Goal: Information Seeking & Learning: Learn about a topic

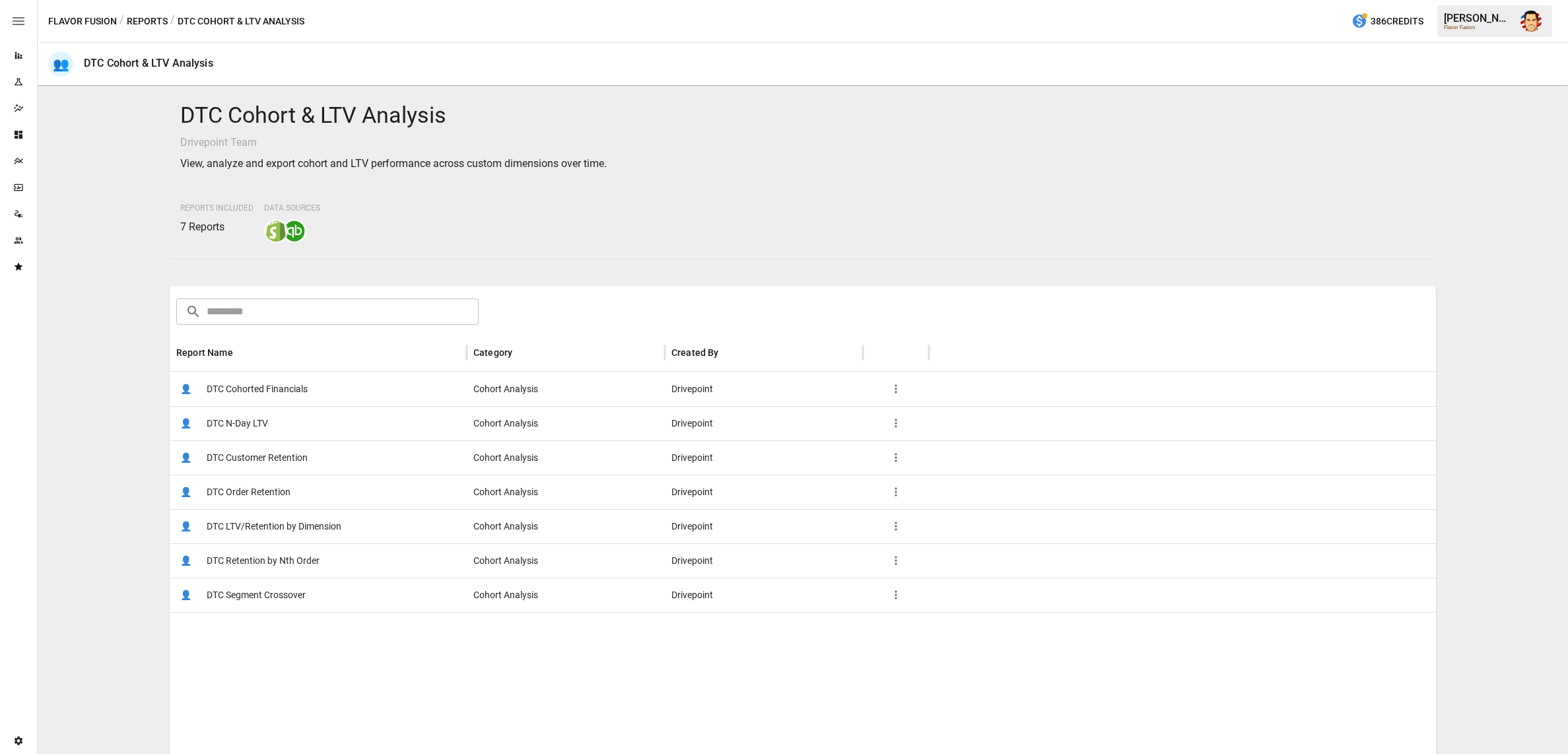
click at [104, 213] on div "DTC Cohort & LTV Analysis Drivepoint Team View, analyze and export cohort and L…" at bounding box center [802, 420] width 1520 height 657
click at [263, 385] on span "DTC Cohorted Financials" at bounding box center [257, 389] width 101 height 34
click at [302, 526] on span "DTC LTV/Retention by Dimension" at bounding box center [274, 526] width 135 height 34
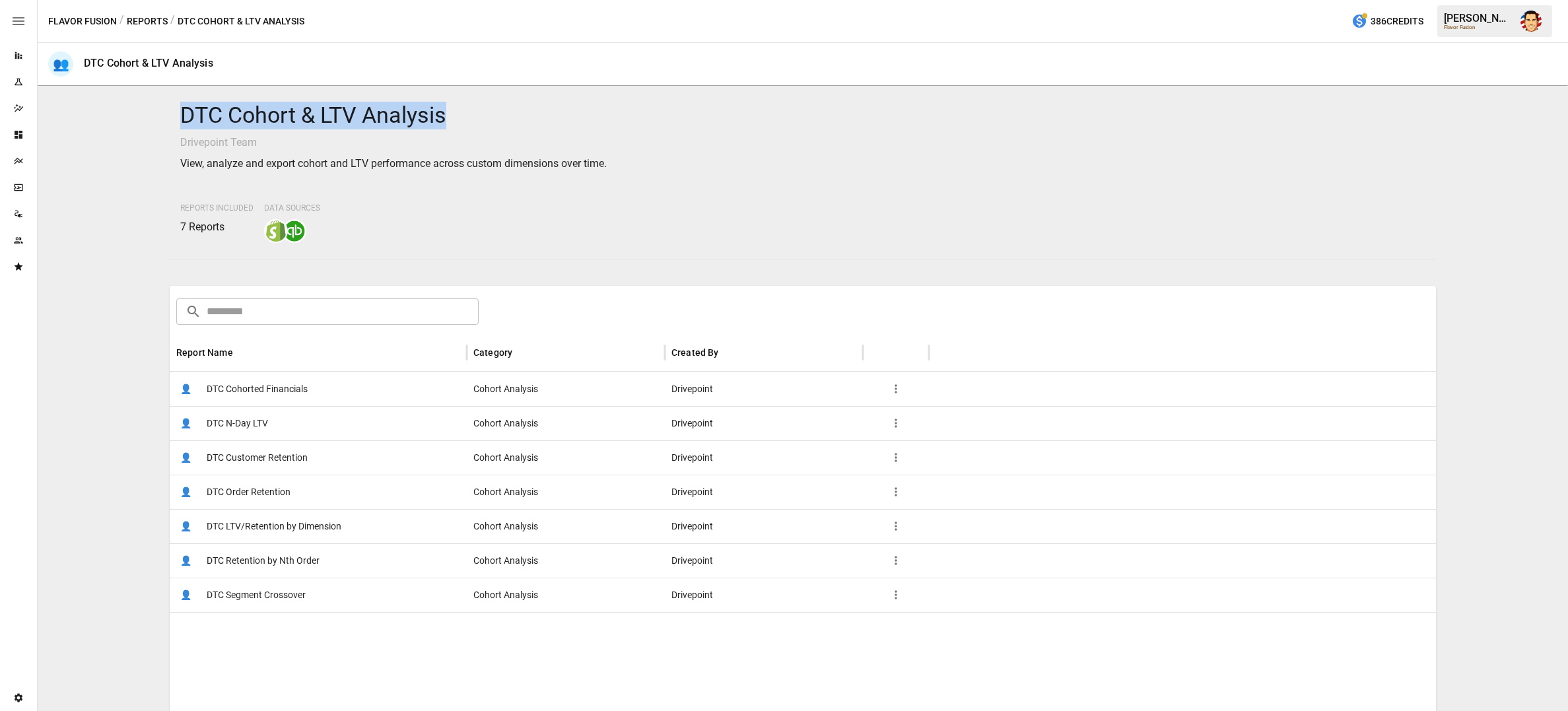
drag, startPoint x: 177, startPoint y: 115, endPoint x: 481, endPoint y: 105, distance: 304.2
click at [481, 105] on div "DTC Cohort & LTV Analysis Drivepoint Team View, analyze and export cohort and L…" at bounding box center [803, 172] width 1266 height 162
drag, startPoint x: 606, startPoint y: 136, endPoint x: 598, endPoint y: 142, distance: 10.0
click at [606, 136] on p "Drivepoint Team" at bounding box center [802, 142] width 1245 height 16
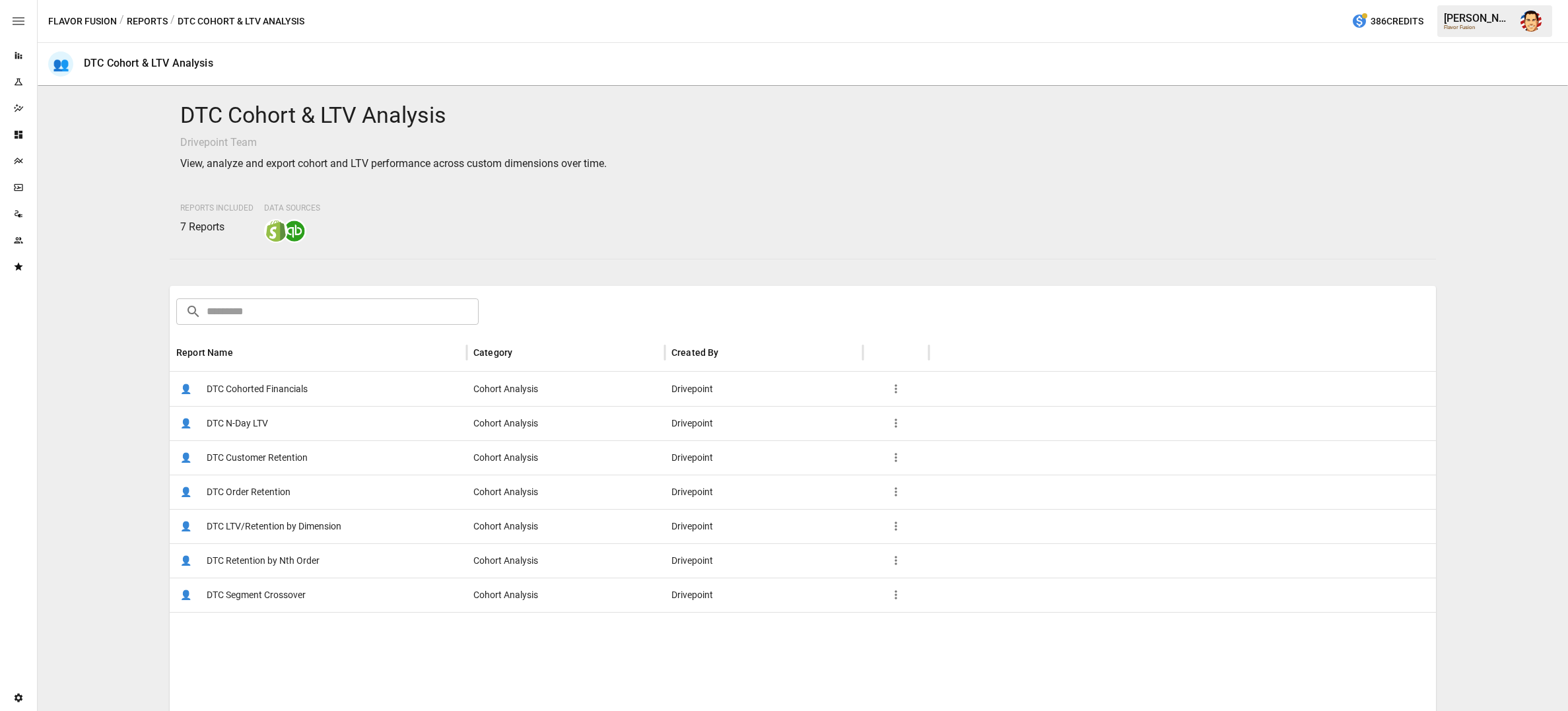
click at [254, 598] on span "DTC Segment Crossover" at bounding box center [256, 595] width 99 height 34
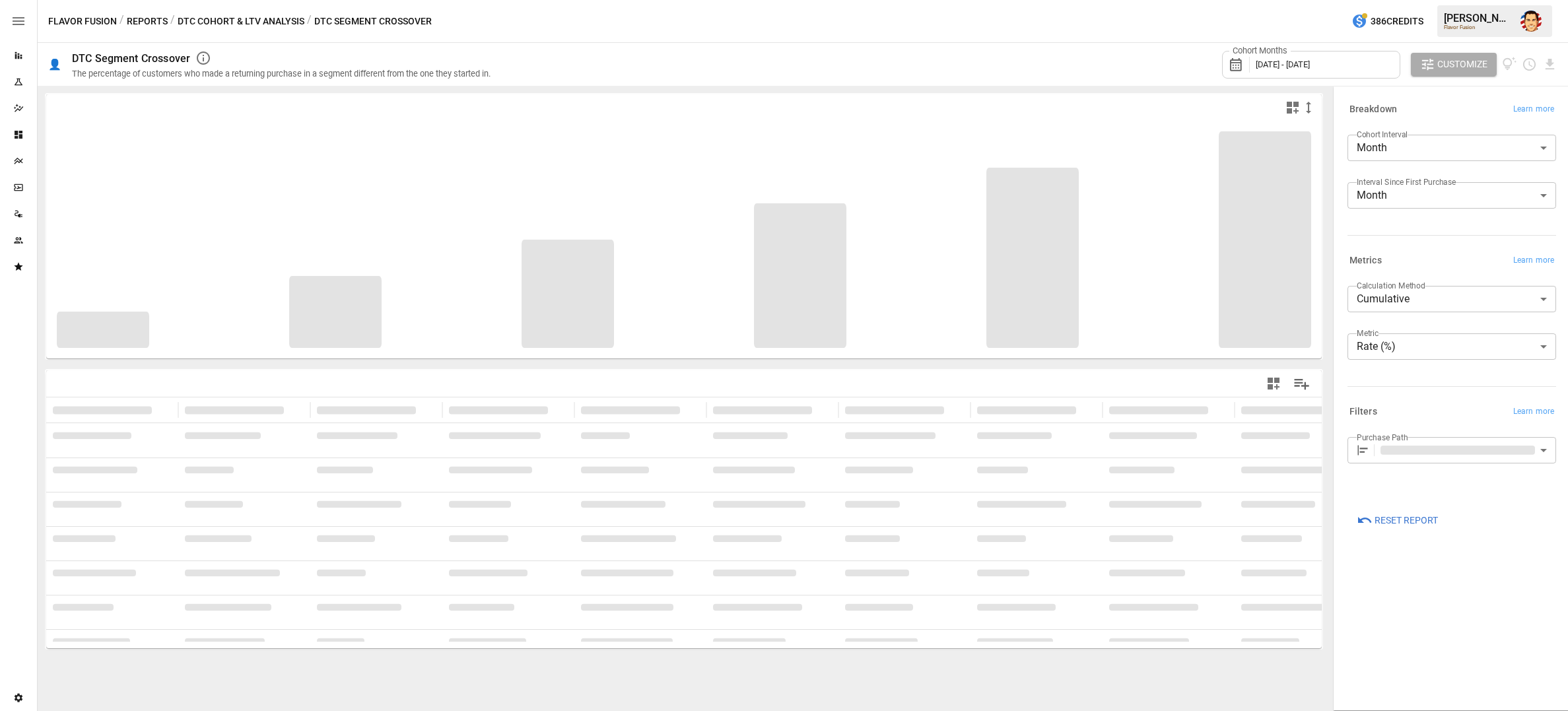
type input "**********"
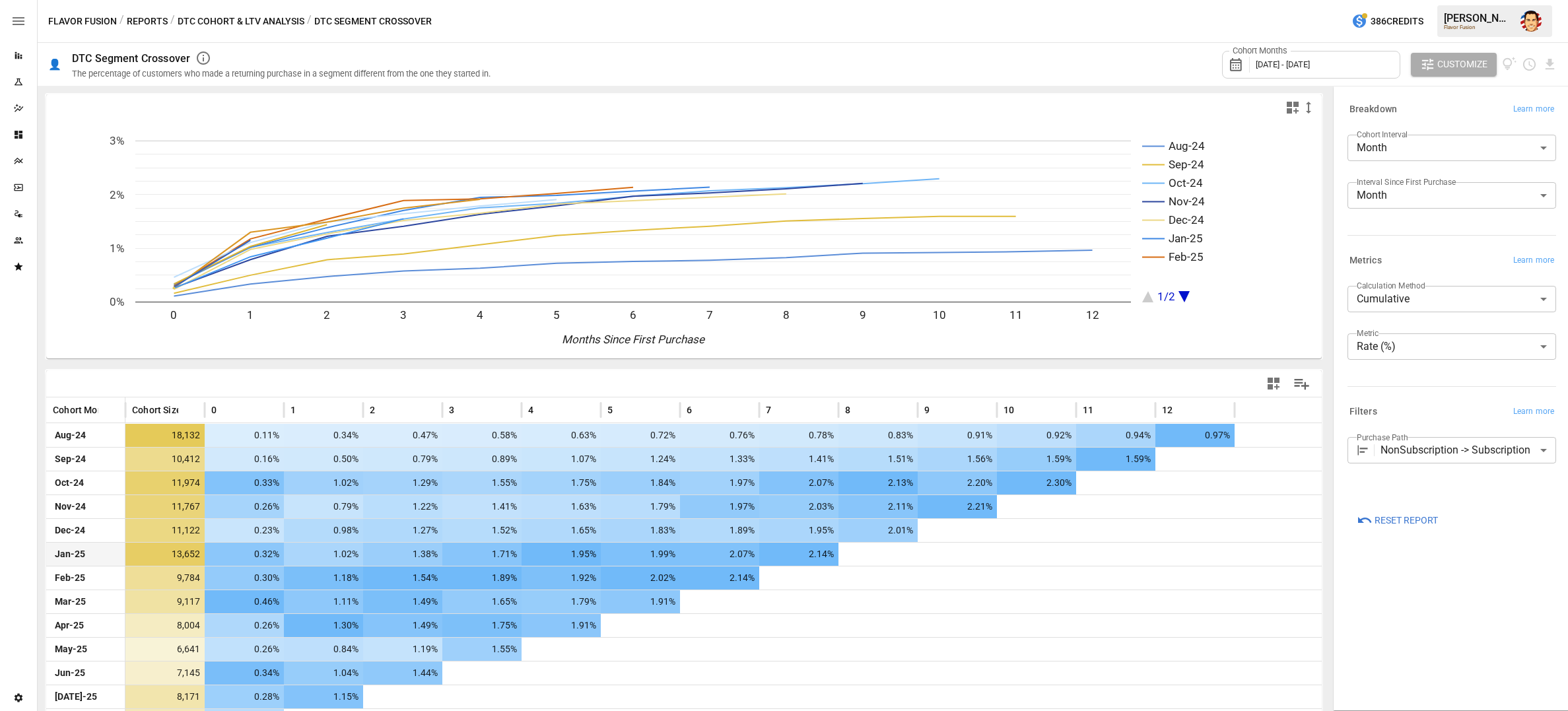
scroll to position [27, 0]
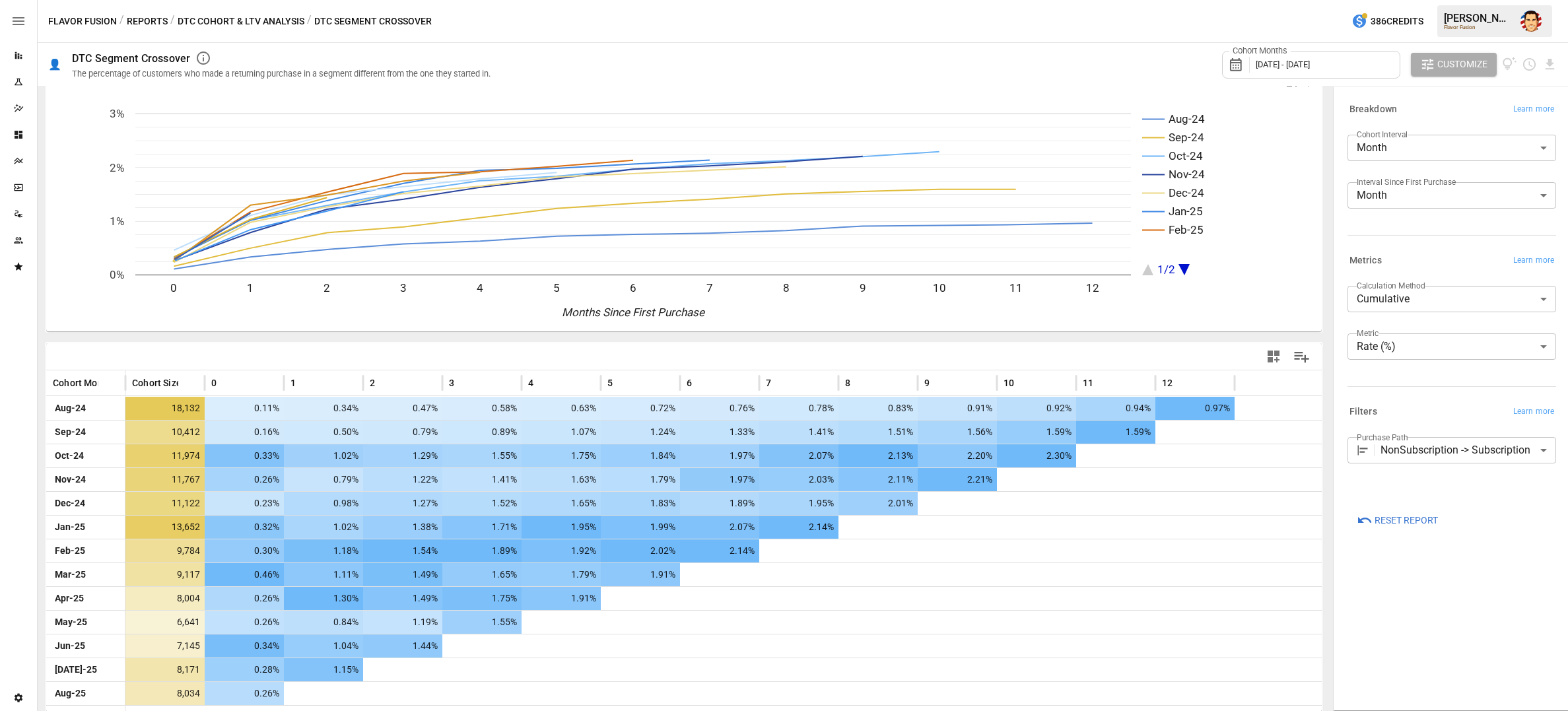
click at [255, 25] on button "DTC Cohort & LTV Analysis" at bounding box center [241, 21] width 127 height 16
